Goal: Information Seeking & Learning: Learn about a topic

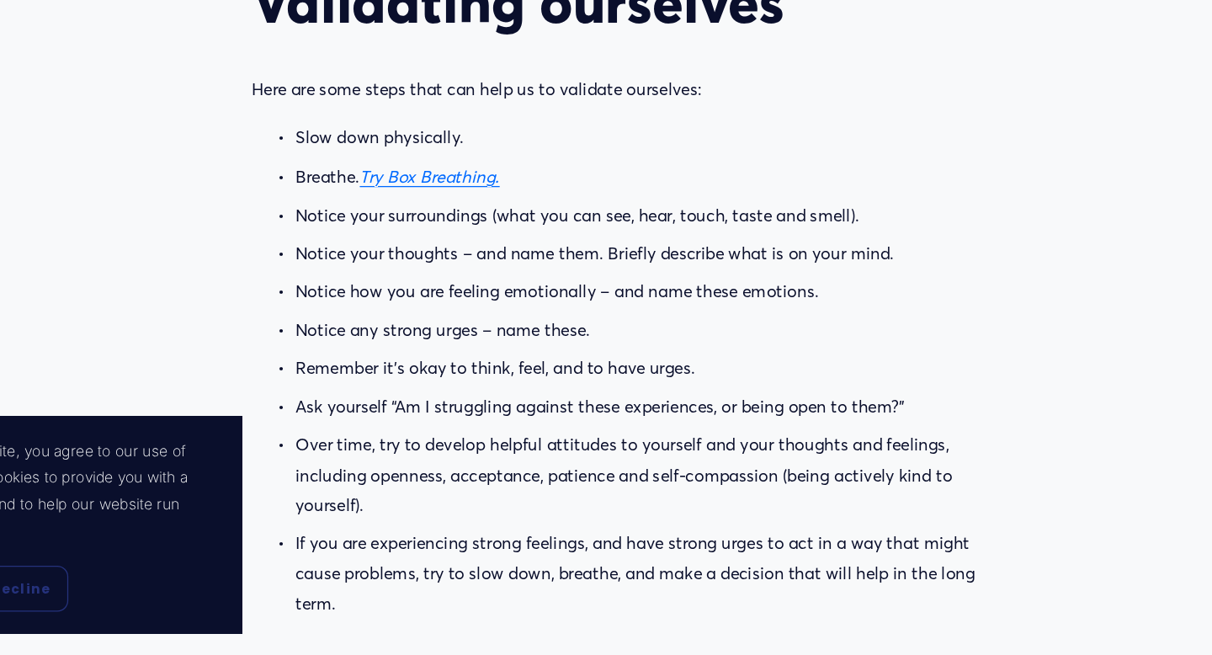
scroll to position [2473, 0]
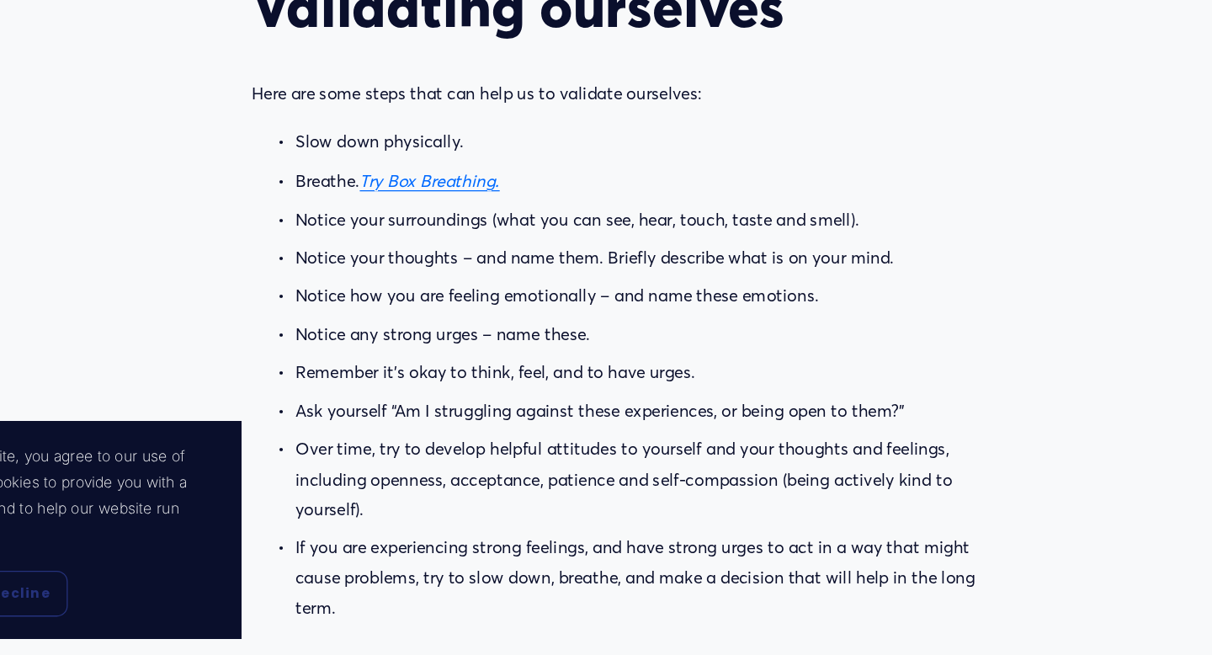
drag, startPoint x: 457, startPoint y: 239, endPoint x: 460, endPoint y: 231, distance: 8.8
click at [476, 278] on em "Try Box Breathing." at bounding box center [465, 286] width 108 height 16
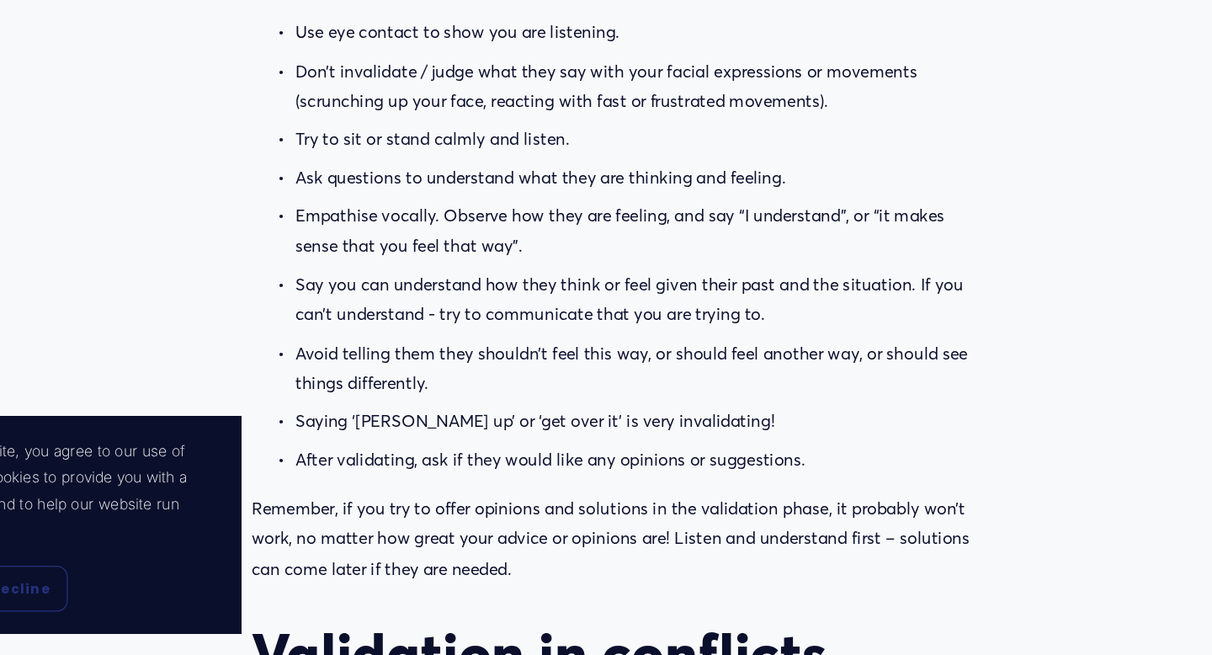
scroll to position [3108, 0]
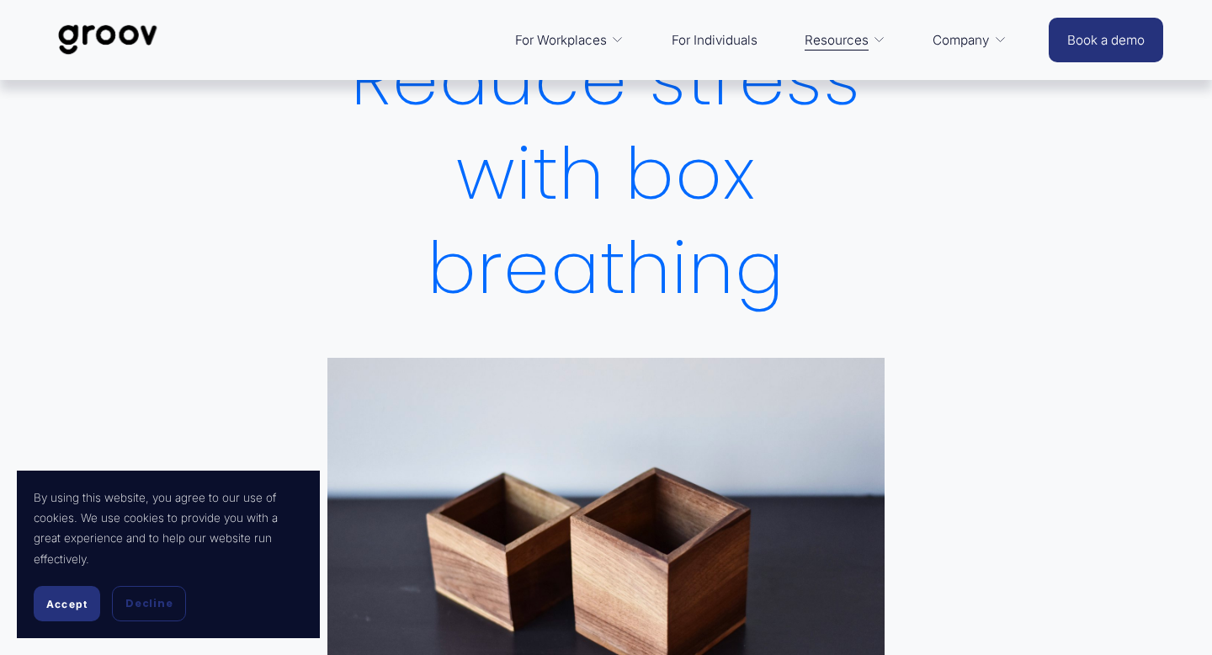
scroll to position [194, 0]
